Goal: Task Accomplishment & Management: Complete application form

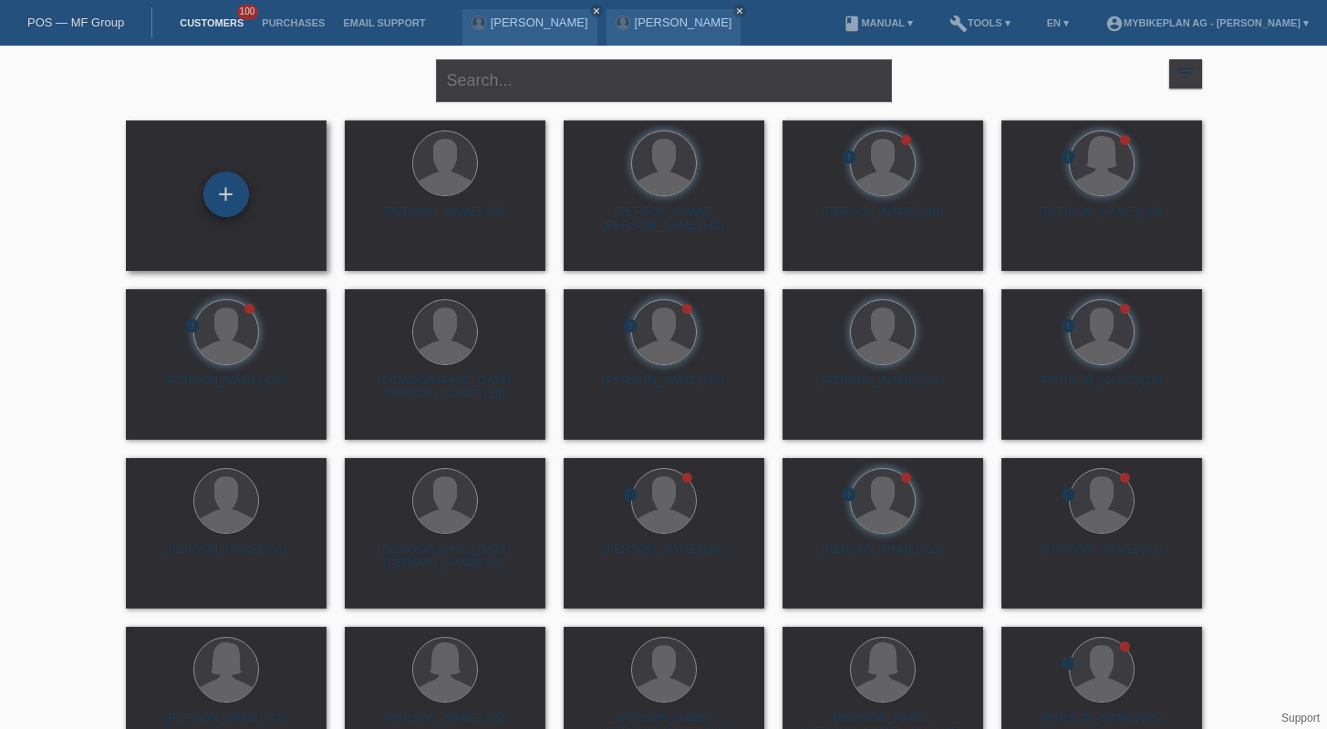
click at [229, 193] on div "+" at bounding box center [226, 195] width 46 height 46
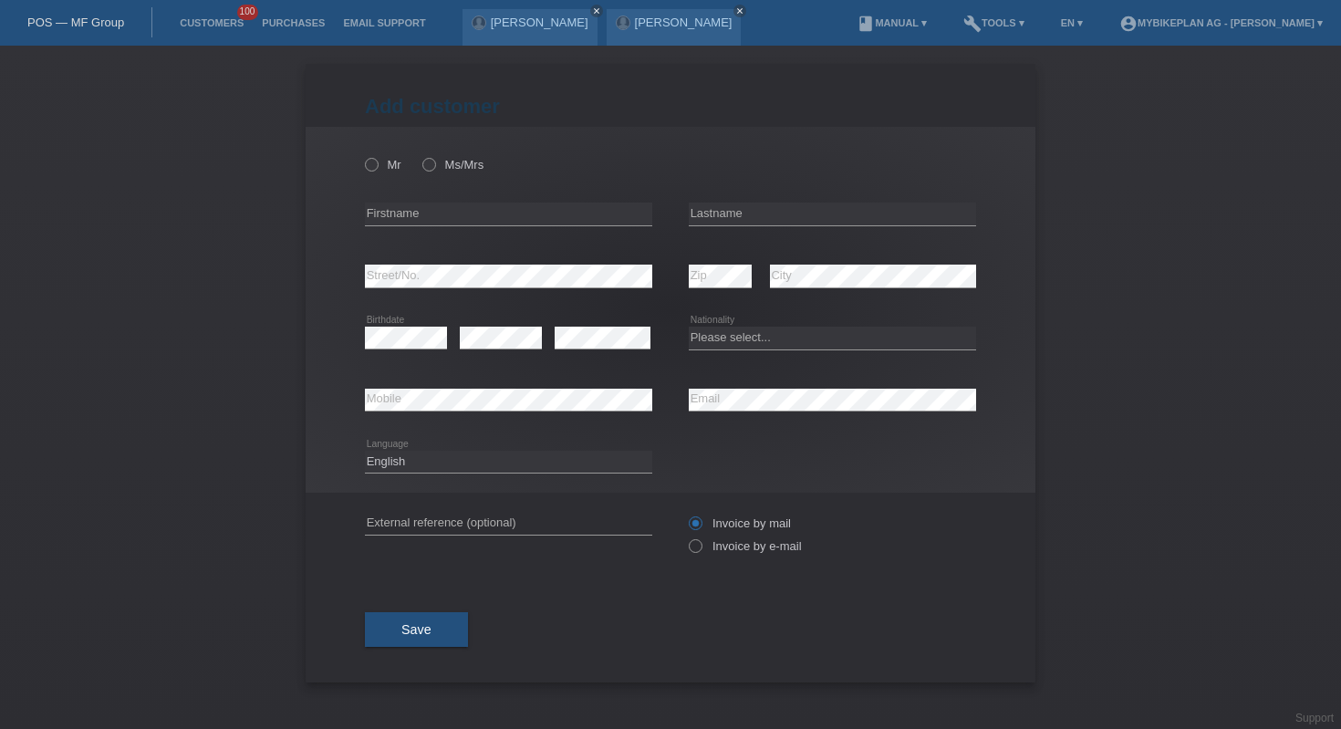
click at [801, 358] on div "Please select... Switzerland Austria Germany Liechtenstein ------------ Afghani…" at bounding box center [832, 338] width 287 height 62
click at [789, 346] on select "Please select... Switzerland Austria Germany Liechtenstein ------------ Afghani…" at bounding box center [832, 338] width 287 height 22
select select "FR"
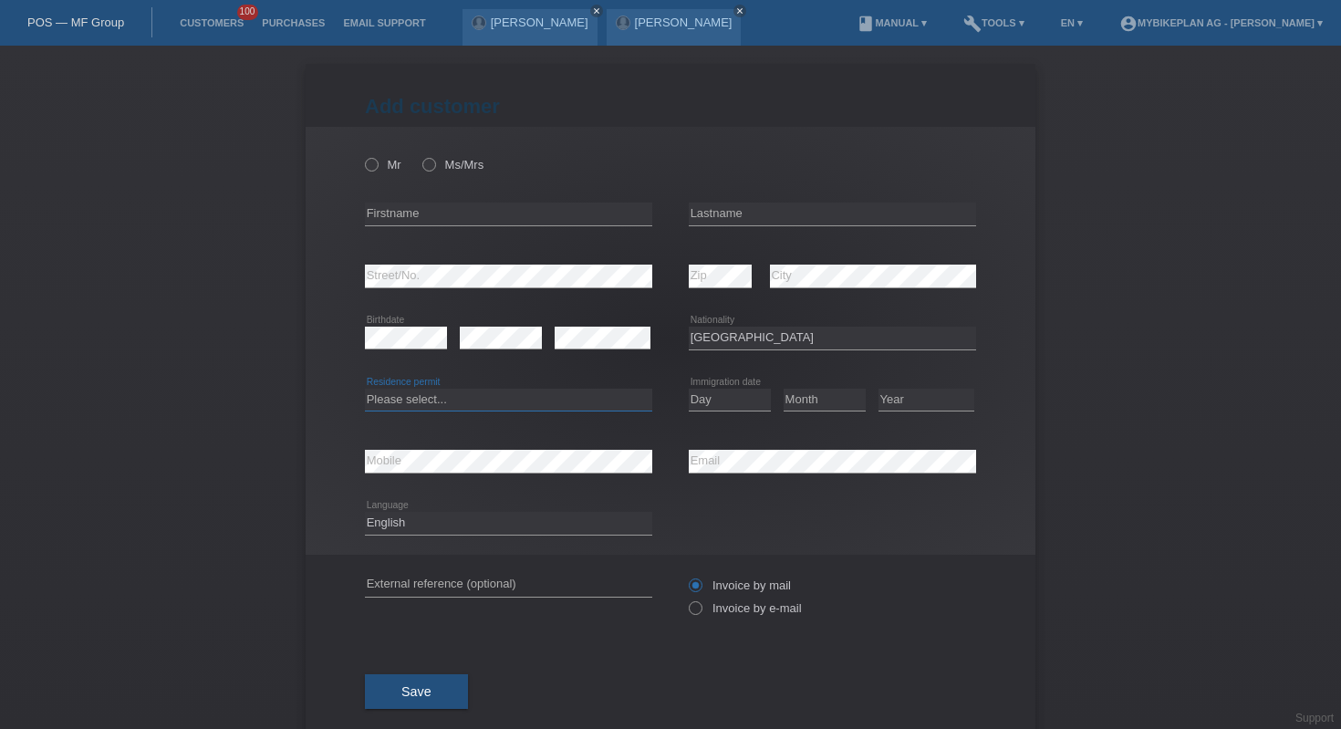
click at [434, 401] on select "Please select... C B B - Refugee status Other" at bounding box center [508, 400] width 287 height 22
select select "C"
click at [709, 402] on select "Day 01 02 03 04 05 06 07 08 09 10 11" at bounding box center [730, 400] width 82 height 22
select select "20"
click at [804, 396] on select "Month 01 02 03 04 05 06 07 08 09 10 11" at bounding box center [825, 400] width 82 height 22
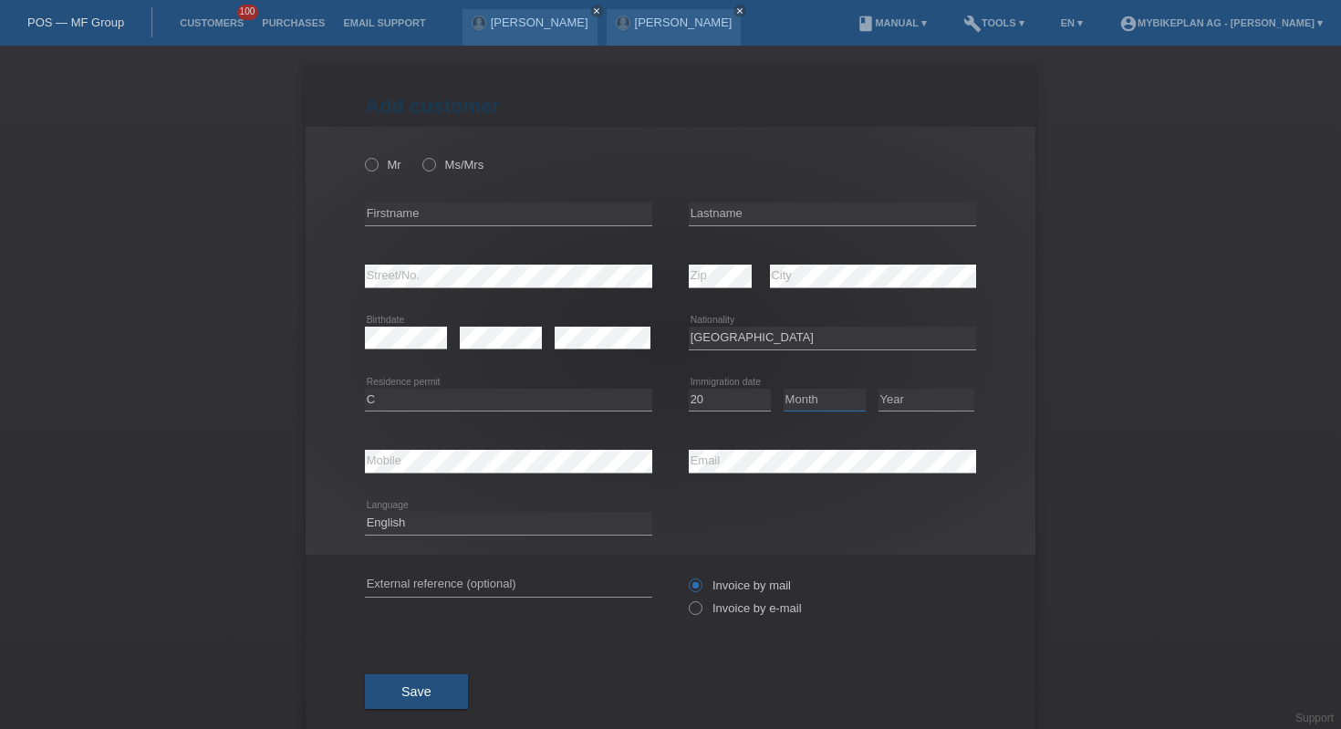
select select "02"
click at [893, 397] on select "Year 2025 2024 2023 2022 2021 2020 2019 2018 2017 2016 2015 2014 2013 2012 2011…" at bounding box center [927, 400] width 96 height 22
select select "2014"
click at [560, 583] on input "text" at bounding box center [508, 585] width 287 height 23
paste input "44919611555"
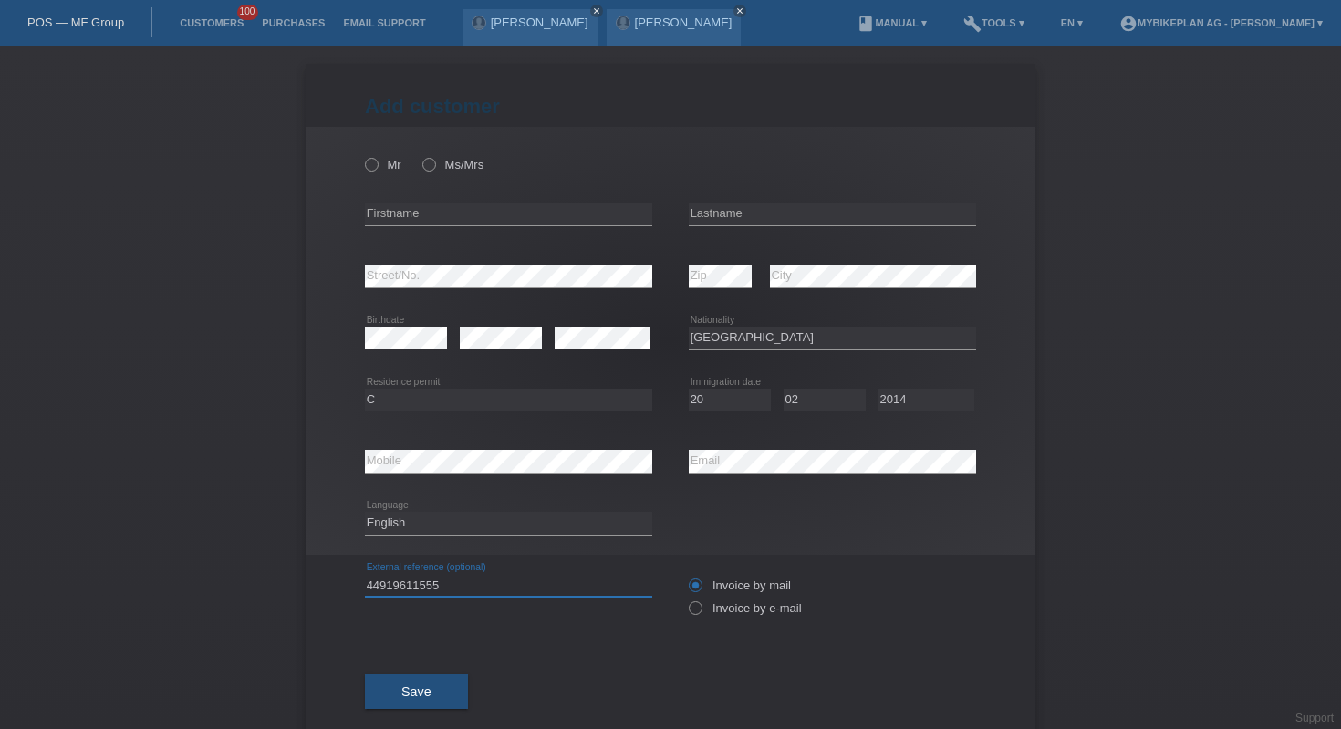
type input "44919611555"
click at [518, 221] on input "text" at bounding box center [508, 214] width 287 height 23
type input "Pierre"
click at [770, 216] on input "text" at bounding box center [832, 214] width 287 height 23
type input "Lachenal"
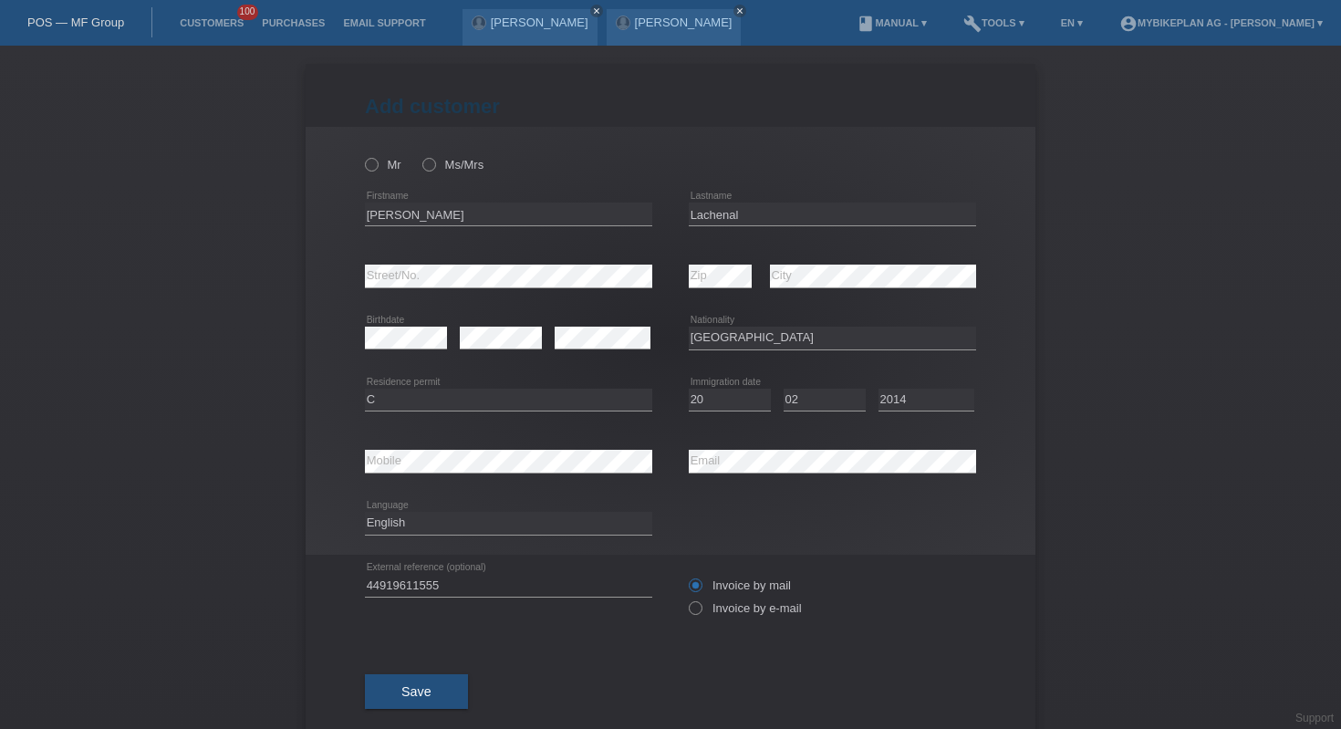
click at [712, 619] on div "Invoice by mail Invoice by e-mail" at bounding box center [832, 597] width 287 height 46
click at [697, 604] on label "Invoice by e-mail" at bounding box center [745, 608] width 113 height 14
click at [697, 604] on input "Invoice by e-mail" at bounding box center [695, 612] width 12 height 23
radio input "true"
click at [371, 172] on div "Mr Ms/Mrs" at bounding box center [508, 164] width 287 height 37
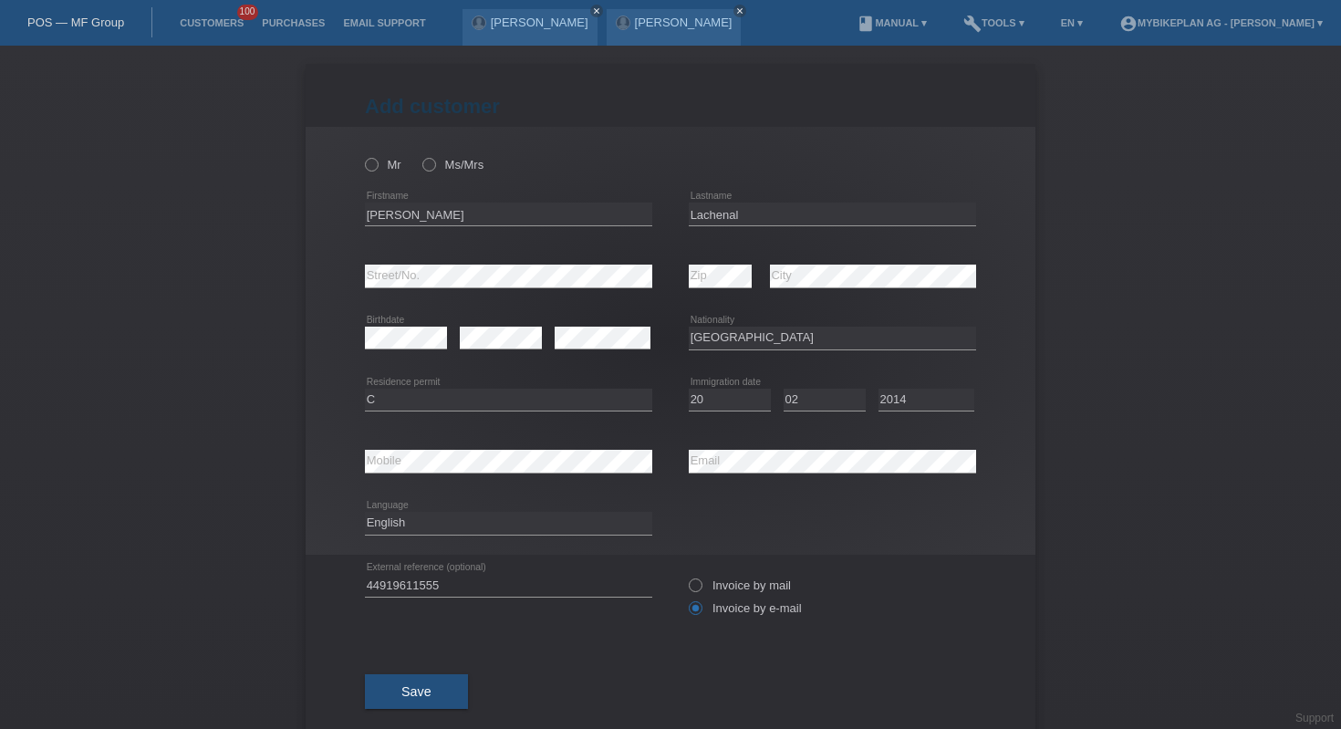
click at [365, 175] on div "Mr Ms/Mrs" at bounding box center [508, 164] width 287 height 37
click at [369, 173] on div "Mr Ms/Mrs" at bounding box center [508, 164] width 287 height 37
click at [362, 155] on icon at bounding box center [362, 155] width 0 height 0
click at [369, 166] on input "Mr" at bounding box center [371, 164] width 12 height 12
radio input "true"
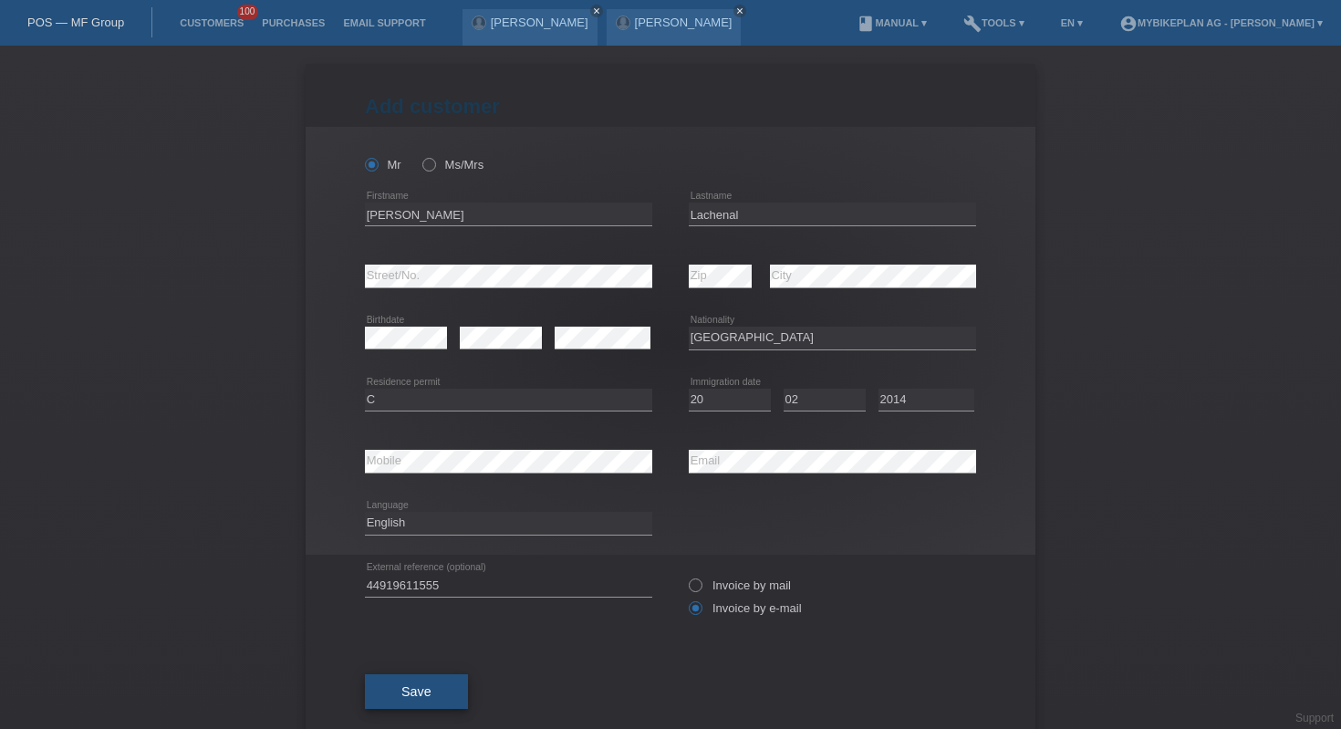
click at [426, 706] on button "Save" at bounding box center [416, 691] width 103 height 35
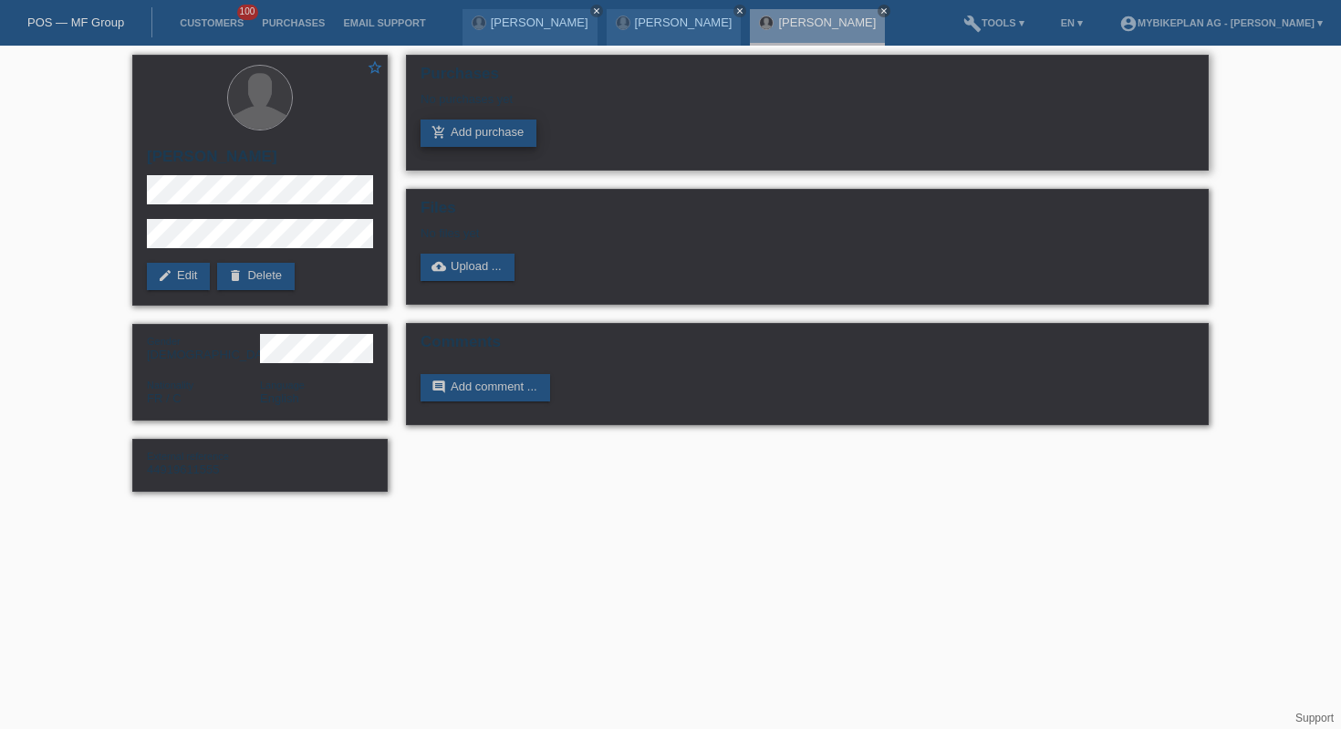
click at [471, 128] on link "add_shopping_cart Add purchase" at bounding box center [479, 133] width 116 height 27
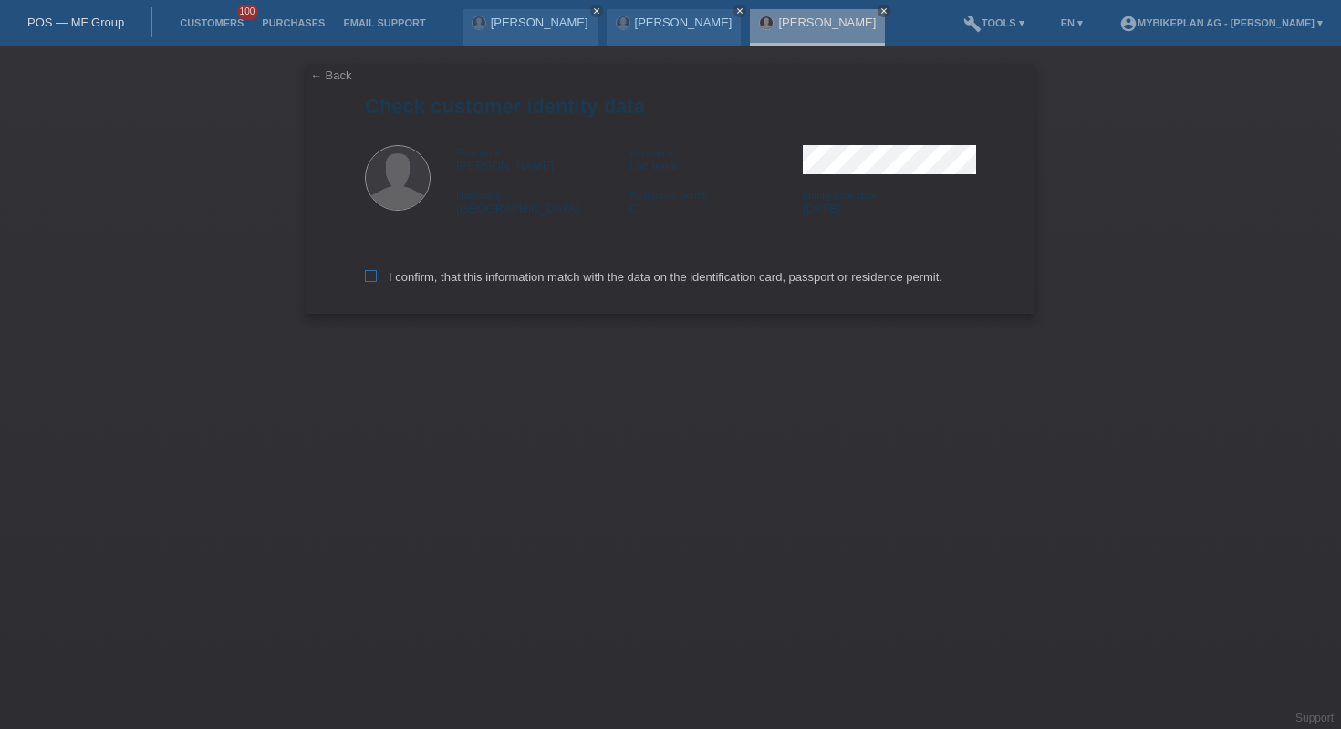
click at [523, 284] on label "I confirm, that this information match with the data on the identification card…" at bounding box center [654, 277] width 578 height 14
click at [377, 282] on input "I confirm, that this information match with the data on the identification card…" at bounding box center [371, 276] width 12 height 12
checkbox input "true"
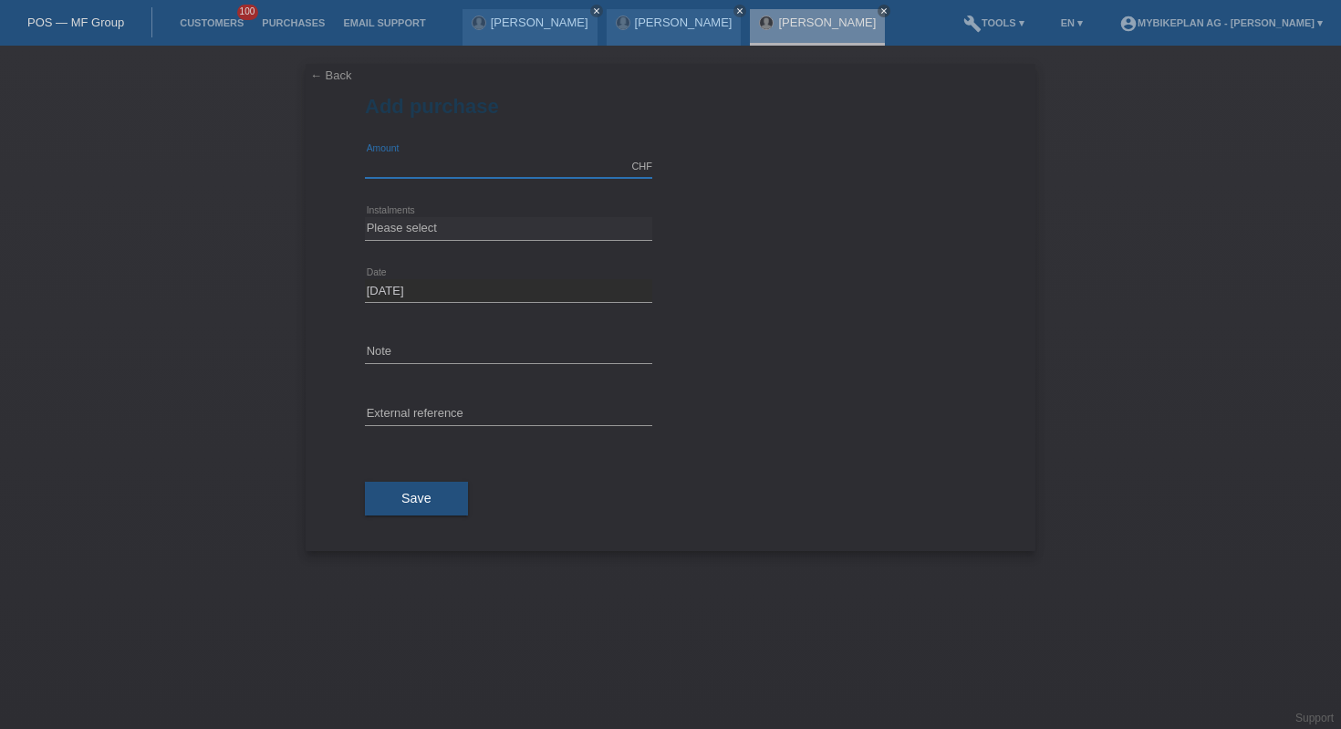
click at [578, 174] on input "text" at bounding box center [508, 166] width 287 height 23
type input "8149.00"
click at [585, 228] on select "Please select 6 instalments 12 instalments 18 instalments 24 instalments 36 ins…" at bounding box center [508, 228] width 287 height 22
select select "488"
click at [463, 408] on input "text" at bounding box center [508, 414] width 287 height 23
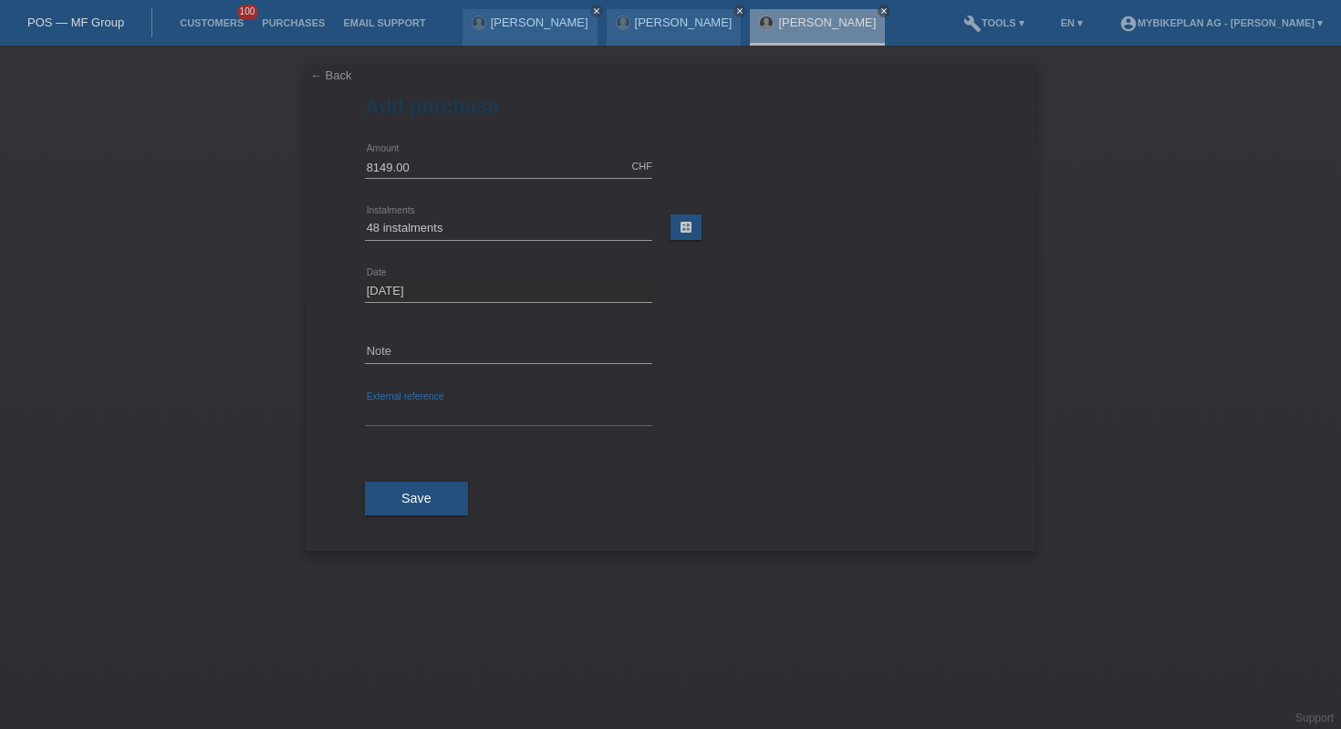
paste input "44919611555"
type input "44919611555"
click at [421, 505] on span "Save" at bounding box center [416, 498] width 30 height 15
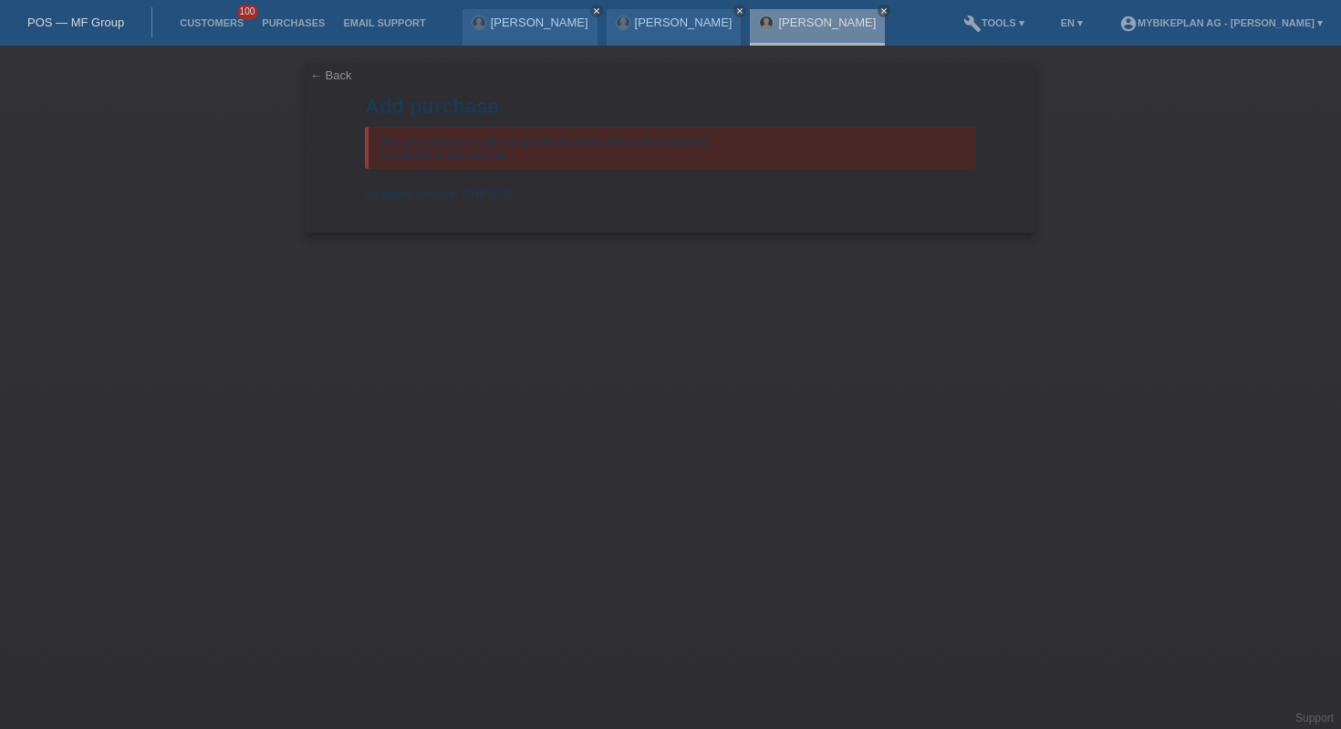
click at [109, 26] on link "POS — MF Group" at bounding box center [75, 23] width 97 height 14
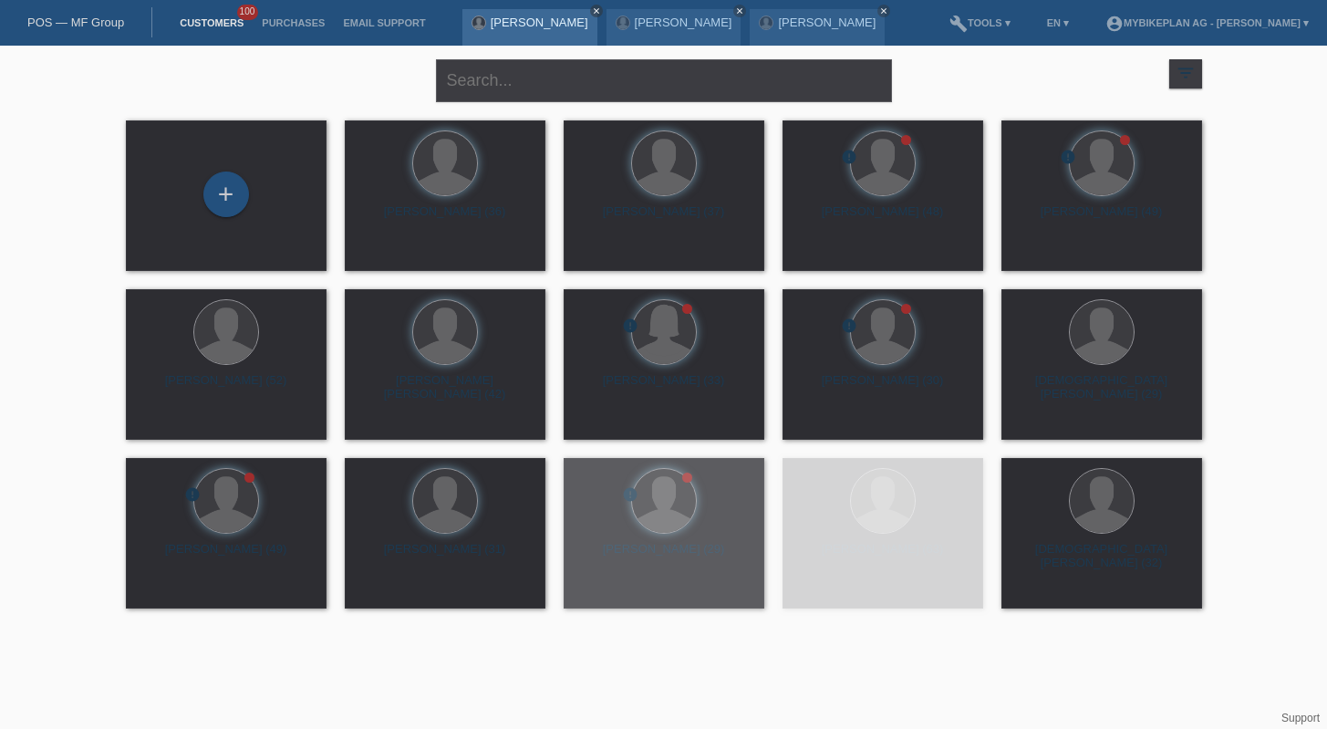
click at [601, 8] on icon "close" at bounding box center [596, 10] width 9 height 9
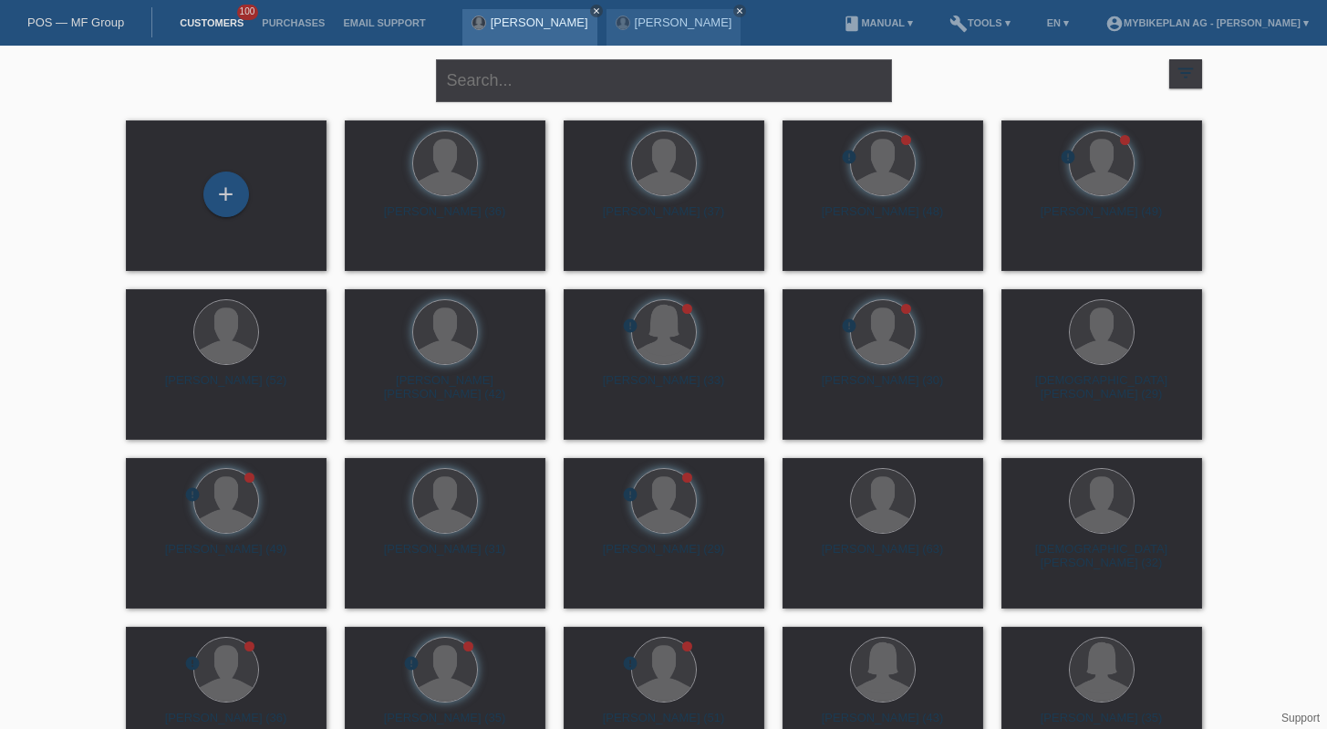
click at [592, 14] on icon "close" at bounding box center [596, 10] width 9 height 9
click at [592, 12] on icon "close" at bounding box center [596, 10] width 9 height 9
